Goal: Find specific page/section: Find specific page/section

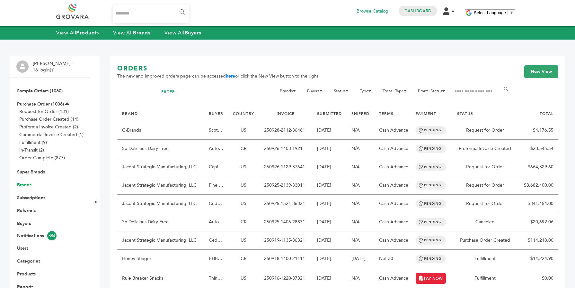
click at [28, 185] on link "Brands" at bounding box center [24, 185] width 14 height 6
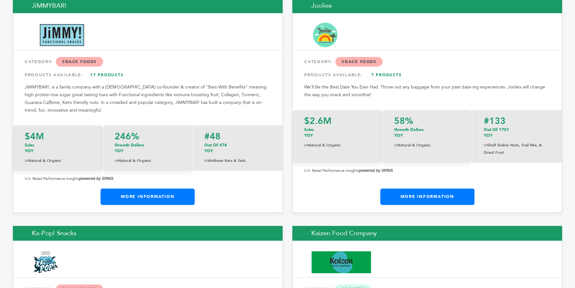
scroll to position [5444, 0]
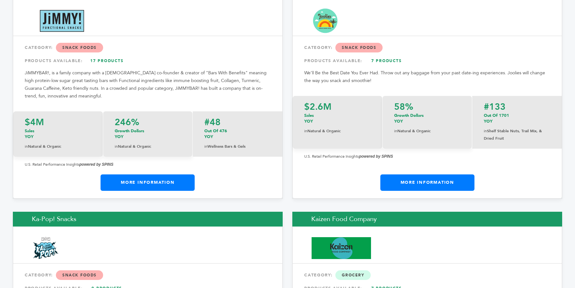
click at [444, 174] on link "More Information" at bounding box center [428, 182] width 94 height 16
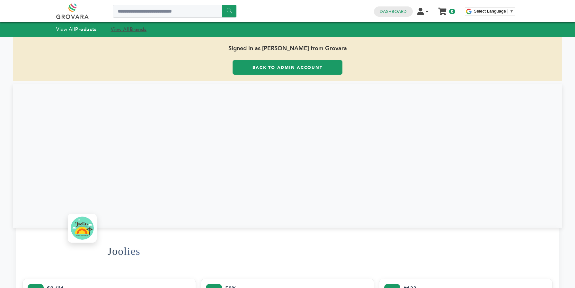
click at [139, 29] on strong "Brands" at bounding box center [138, 29] width 17 height 6
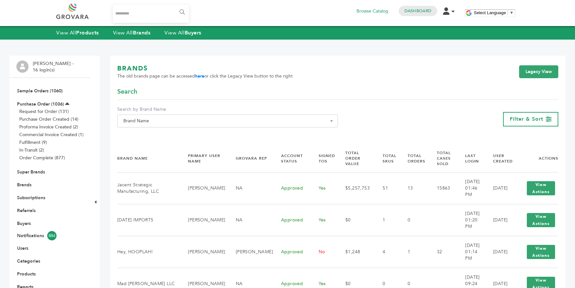
click at [141, 124] on span "Brand Name" at bounding box center [228, 120] width 214 height 9
click at [145, 133] on input "Search" at bounding box center [228, 133] width 218 height 8
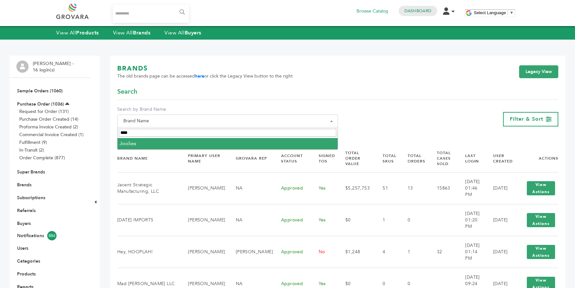
type input "****"
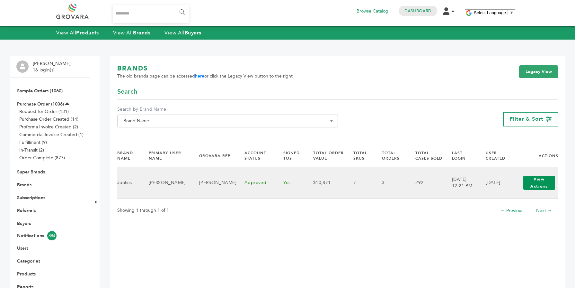
click at [542, 187] on button "View Actions" at bounding box center [540, 183] width 32 height 14
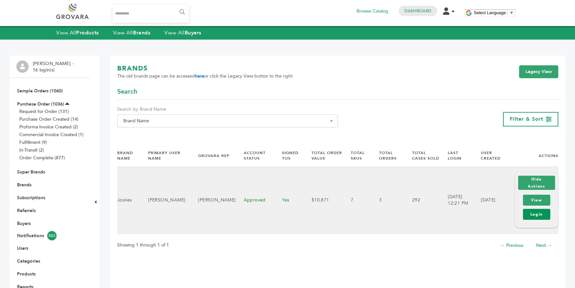
click at [536, 213] on link "Login" at bounding box center [536, 214] width 27 height 11
